Goal: Information Seeking & Learning: Check status

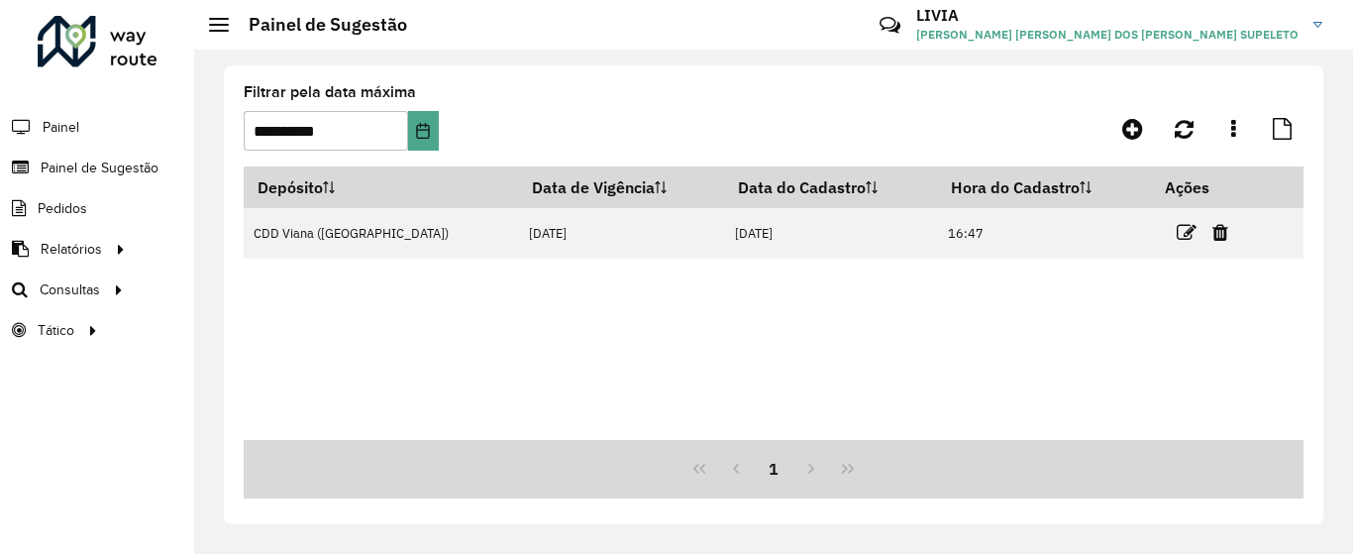
click at [571, 317] on div "Depósito Data de Vigência Data do Cadastro Hora do Cadastro Ações CDD Viana ([G…" at bounding box center [774, 302] width 1060 height 273
click at [424, 139] on button "Choose Date" at bounding box center [423, 131] width 31 height 40
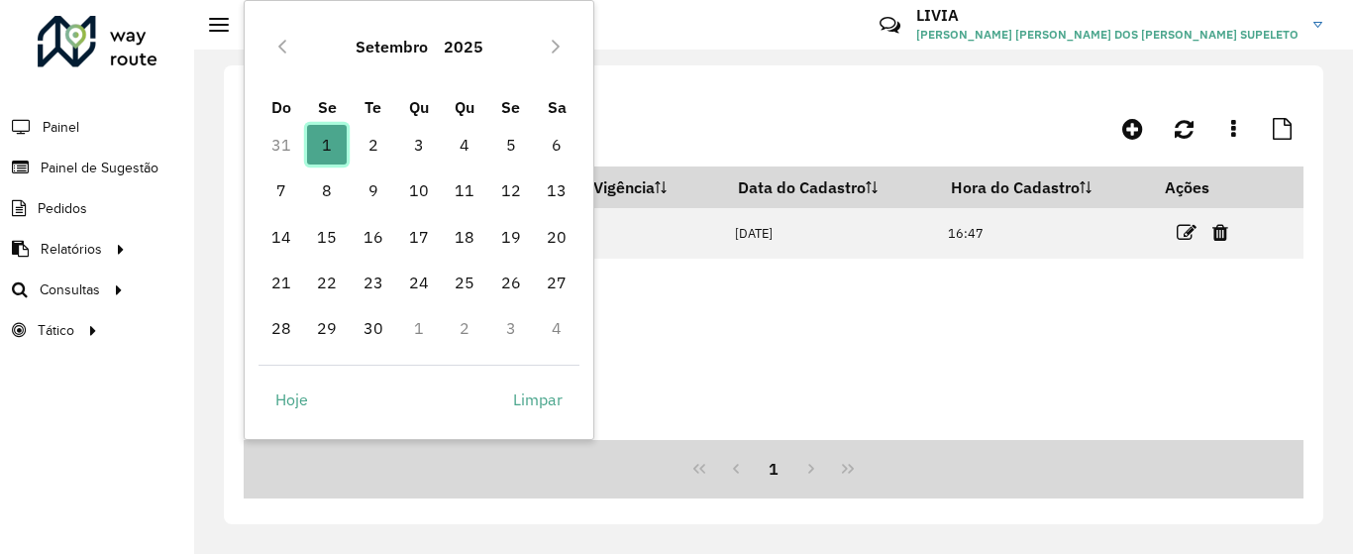
click at [310, 154] on span "1" at bounding box center [327, 145] width 40 height 40
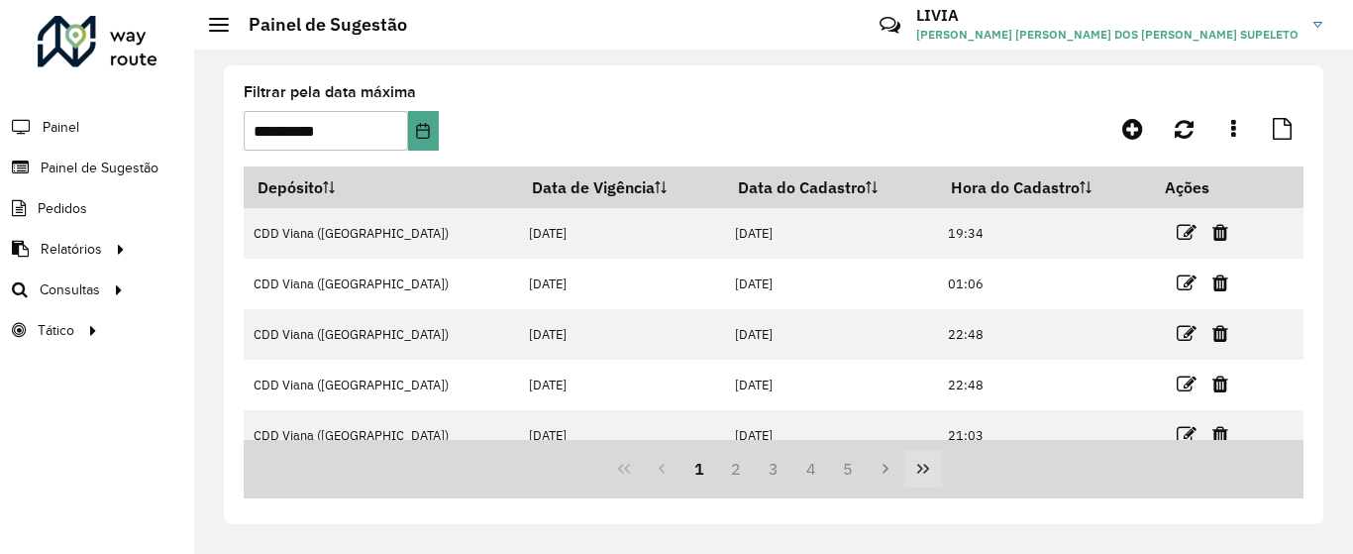
click at [927, 472] on icon "Last Page" at bounding box center [923, 469] width 16 height 16
click at [919, 467] on div "68 69 70 71 72" at bounding box center [774, 469] width 1060 height 58
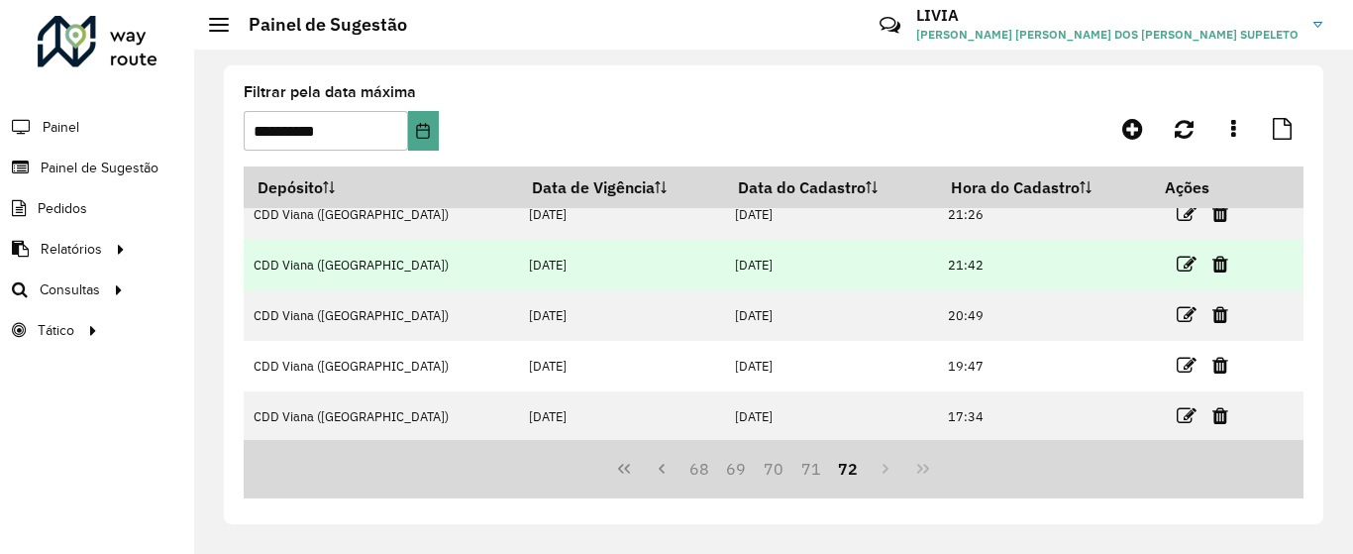
scroll to position [122, 0]
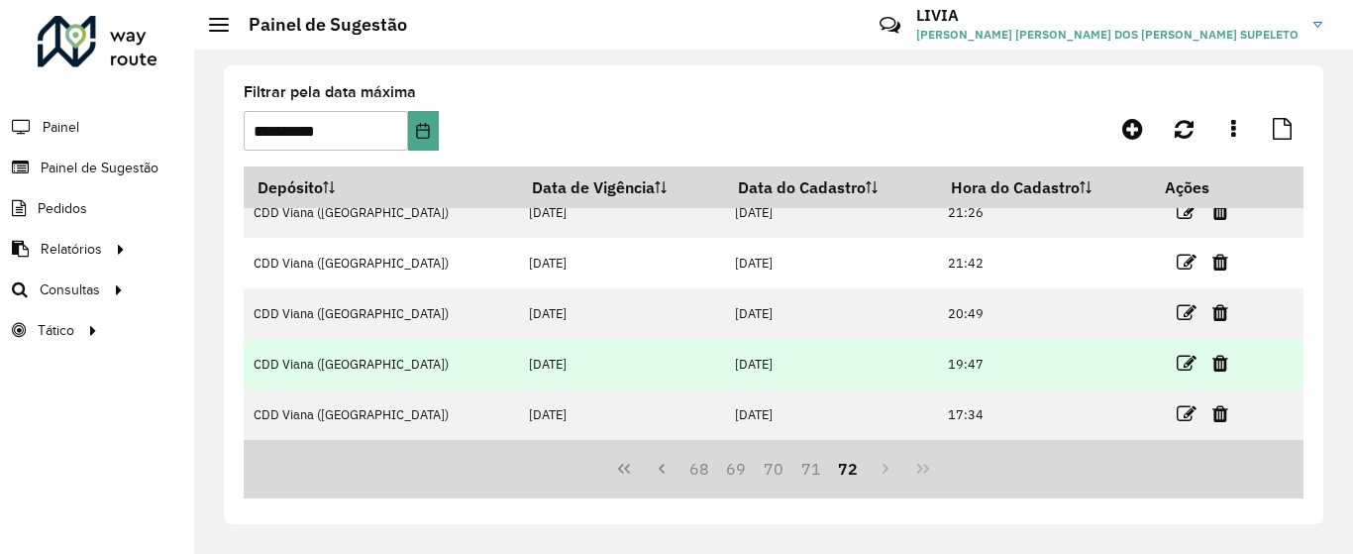
click at [956, 364] on td "19:47" at bounding box center [1044, 364] width 214 height 51
click at [1177, 365] on icon at bounding box center [1187, 364] width 20 height 20
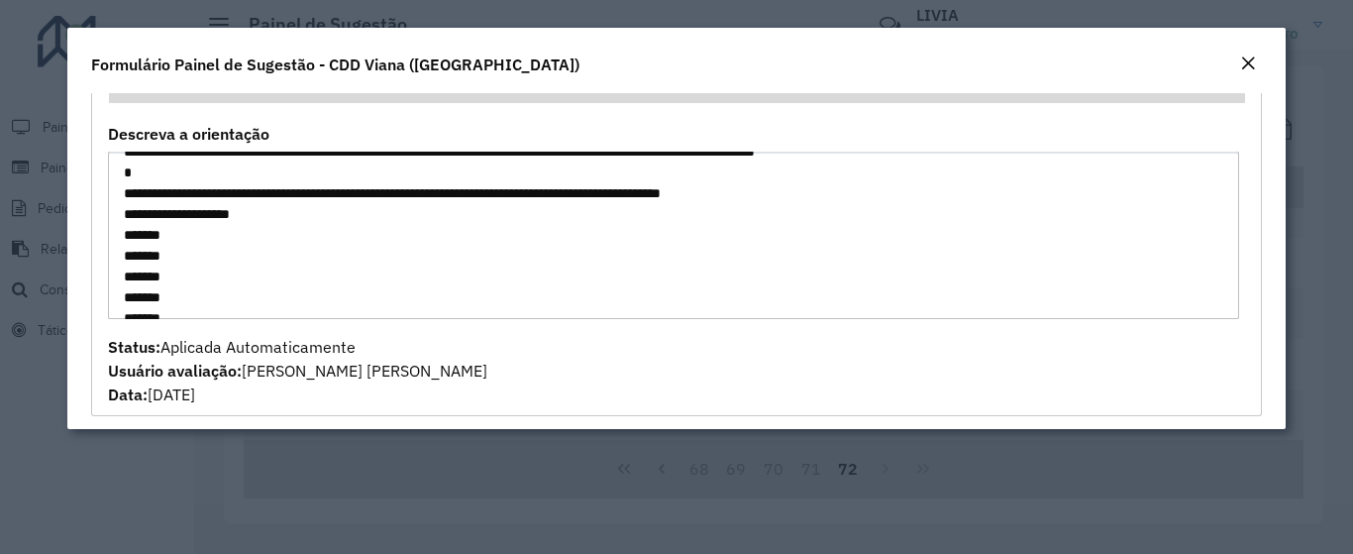
scroll to position [66, 0]
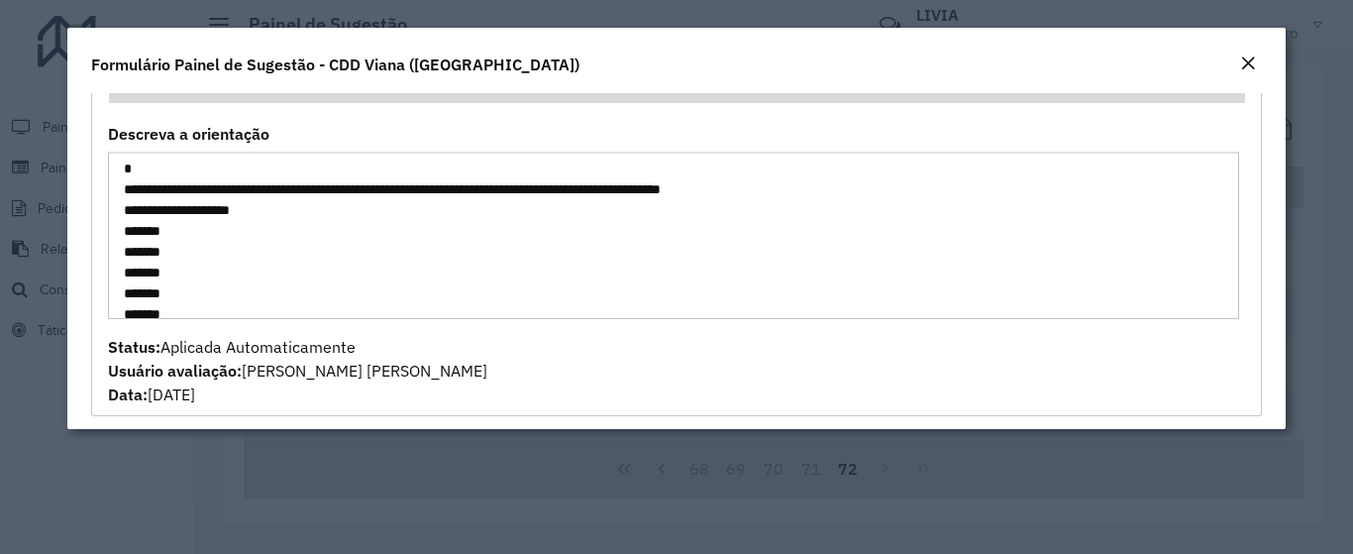
click at [1253, 59] on em "Close" at bounding box center [1248, 63] width 16 height 16
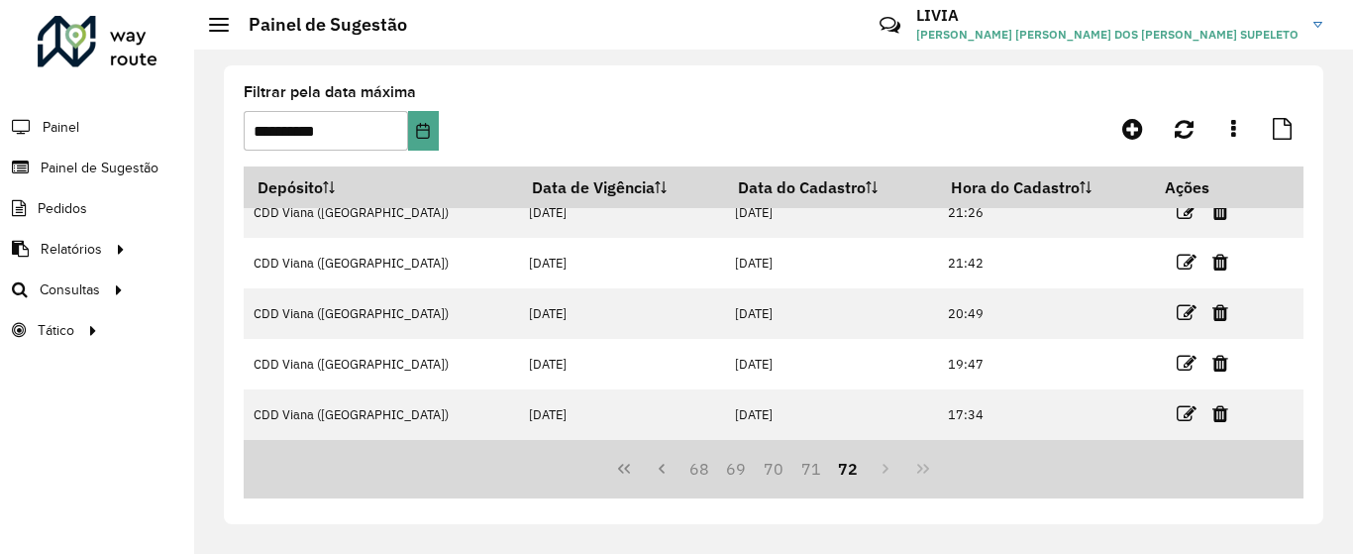
click at [909, 469] on div "68 69 70 71 72" at bounding box center [774, 469] width 1060 height 58
click at [888, 469] on div "68 69 70 71 72" at bounding box center [774, 469] width 1060 height 58
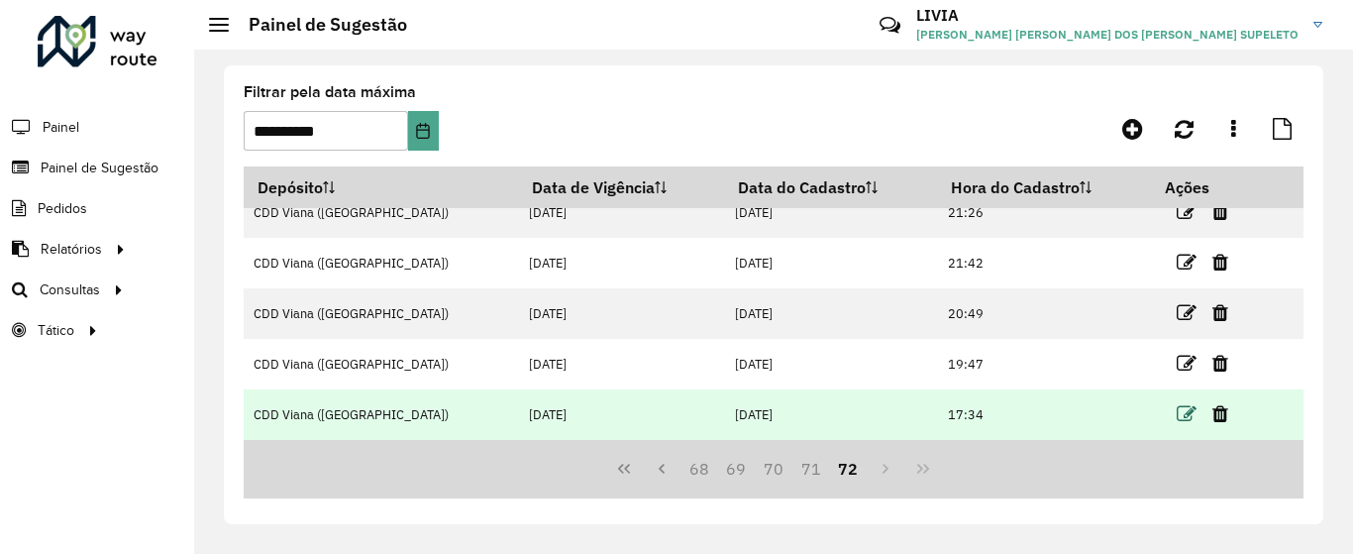
click at [1177, 411] on icon at bounding box center [1187, 414] width 20 height 20
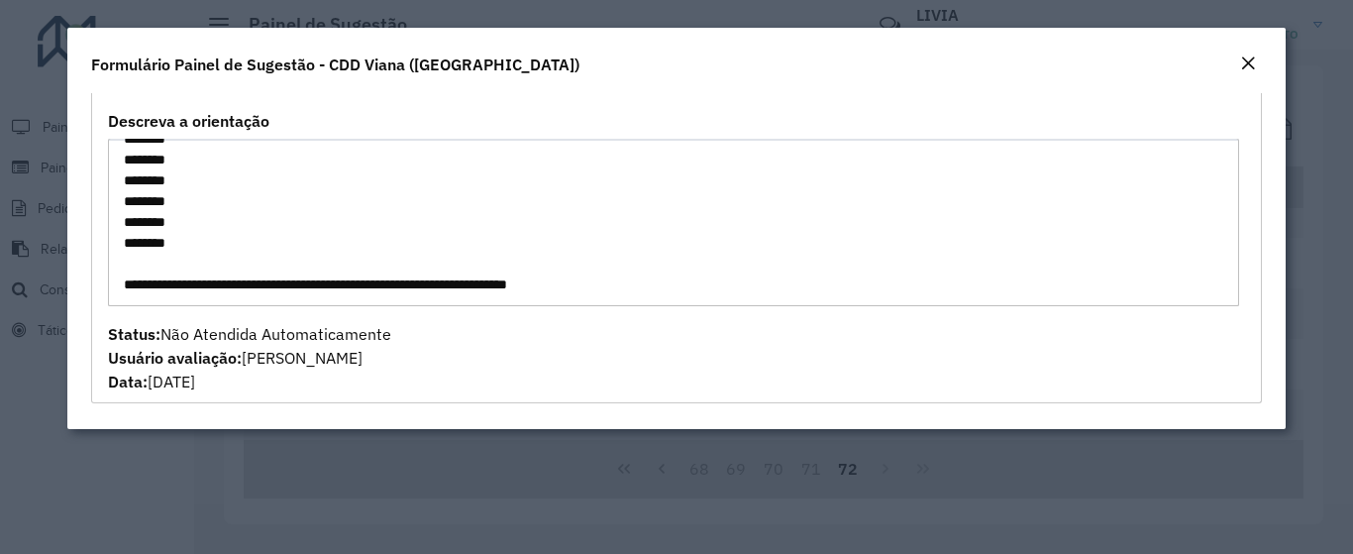
scroll to position [478, 0]
click at [342, 226] on textarea "**********" at bounding box center [673, 222] width 1130 height 167
click at [1250, 64] on em "Close" at bounding box center [1248, 63] width 16 height 16
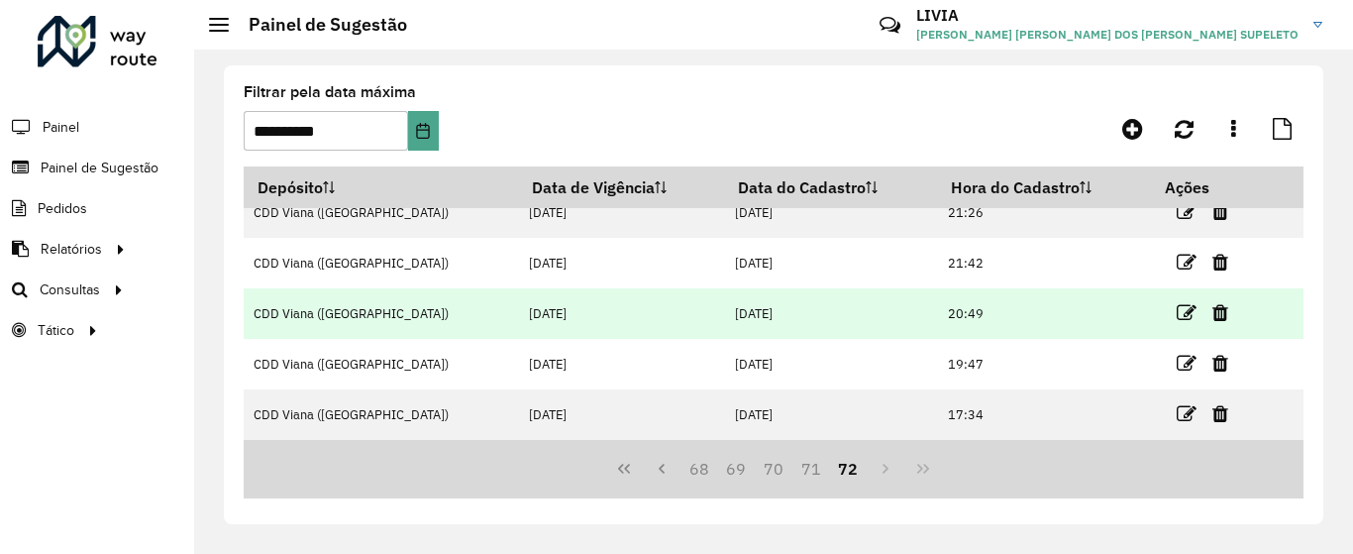
scroll to position [122, 0]
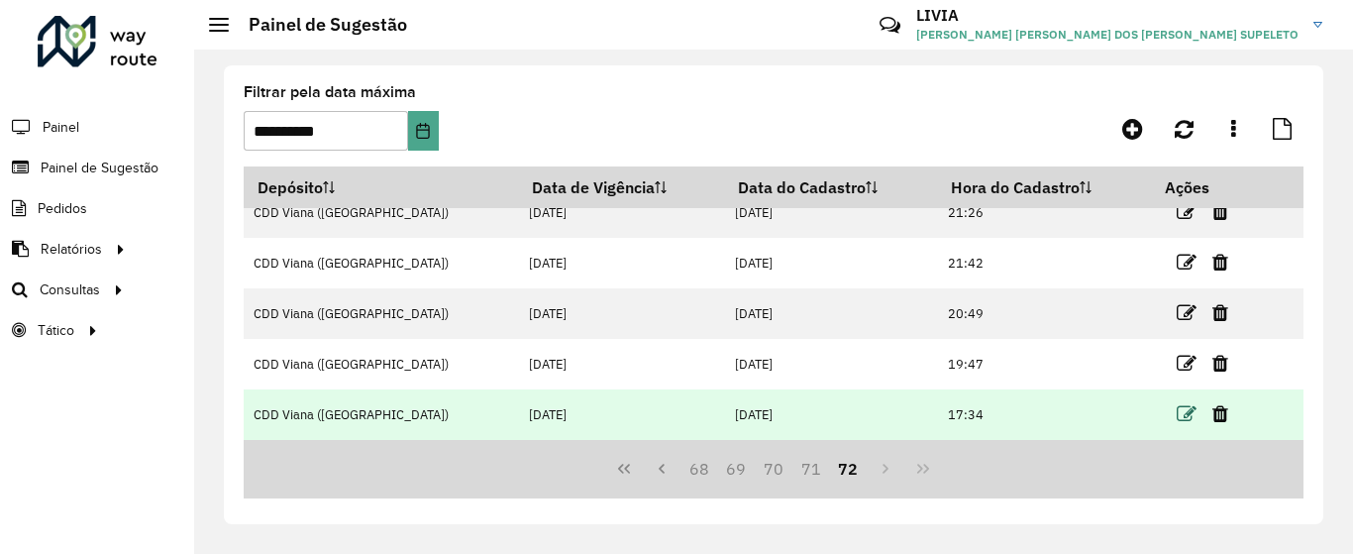
click at [1177, 411] on icon at bounding box center [1187, 414] width 20 height 20
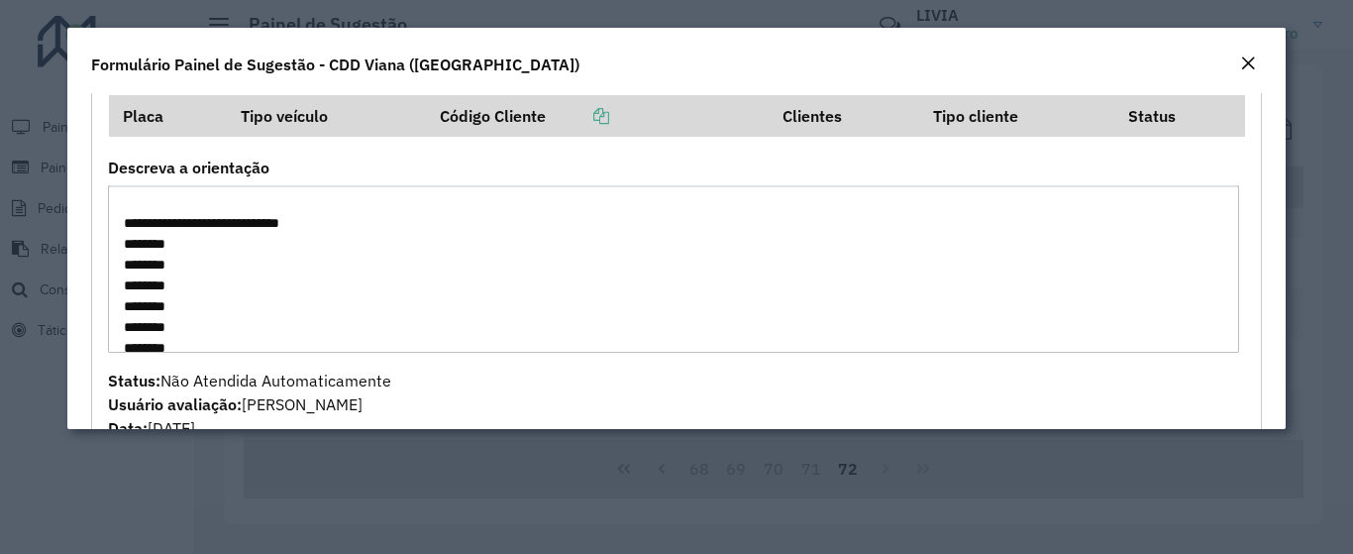
scroll to position [0, 0]
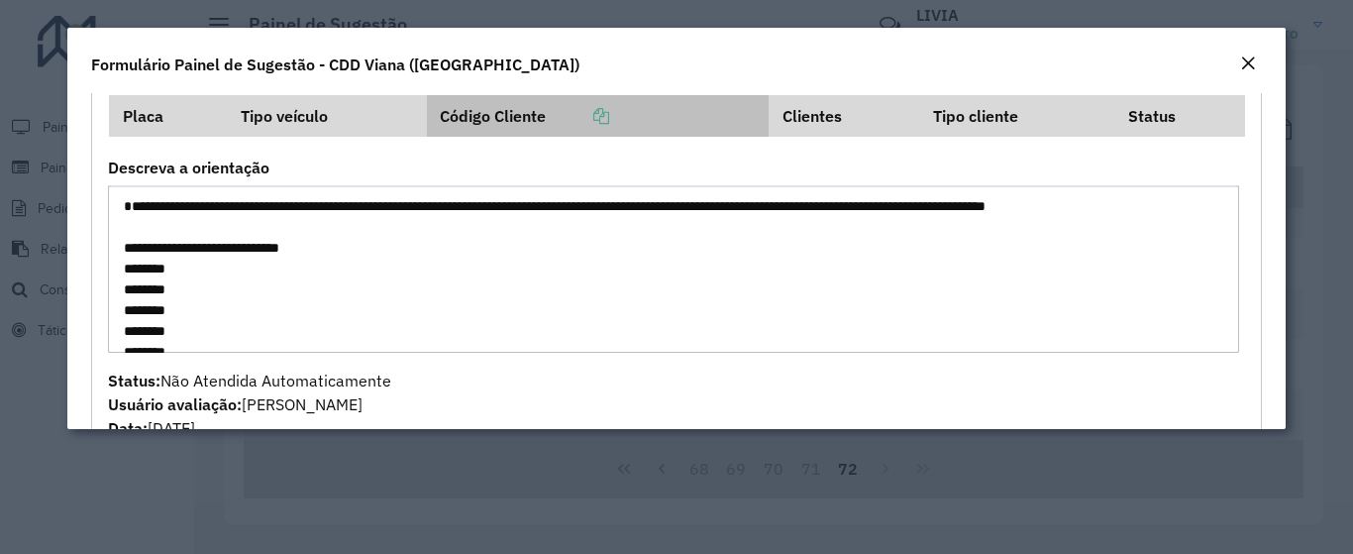
click at [605, 122] on icon at bounding box center [601, 116] width 16 height 16
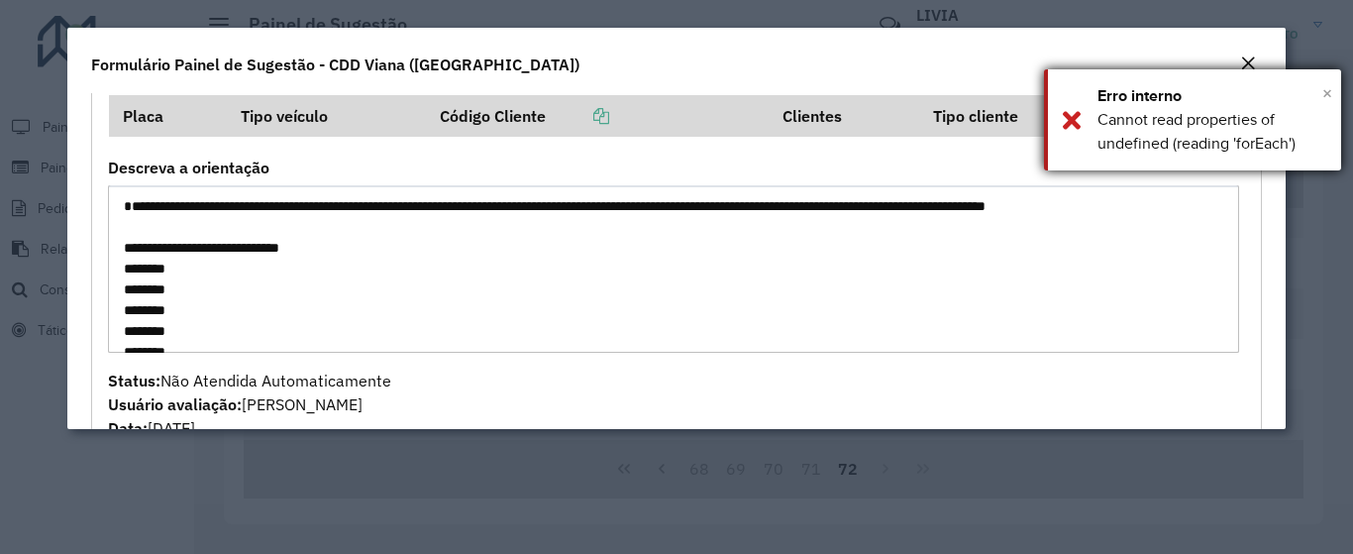
click at [1322, 98] on span "×" at bounding box center [1327, 93] width 10 height 22
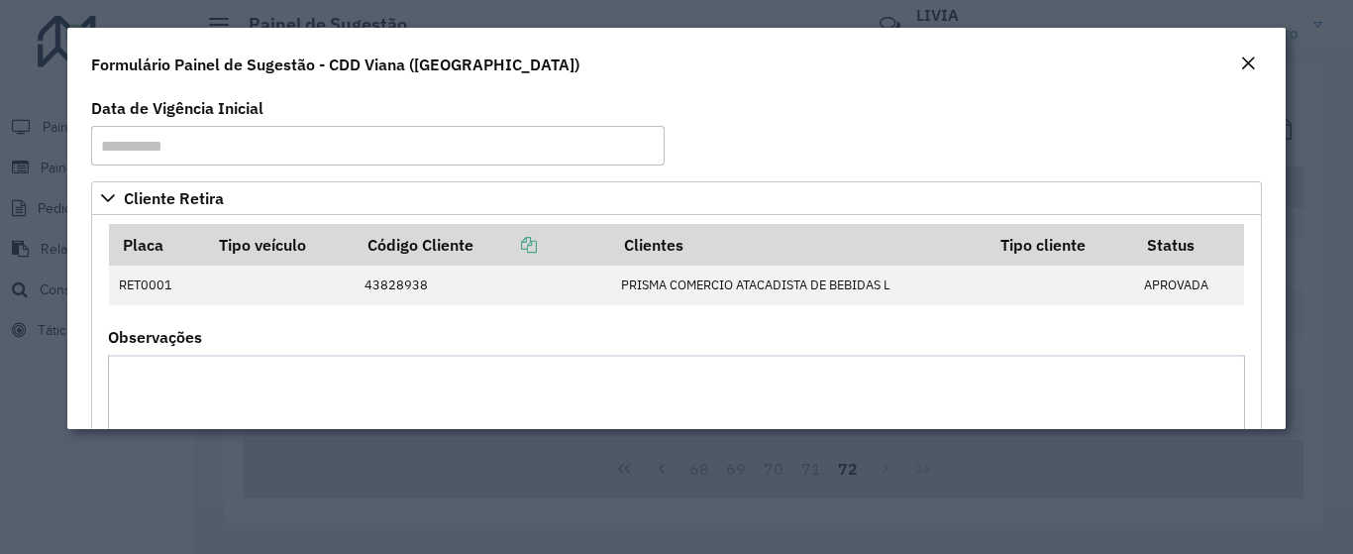
click at [1257, 58] on button "Close" at bounding box center [1248, 65] width 28 height 26
